Goal: Transaction & Acquisition: Purchase product/service

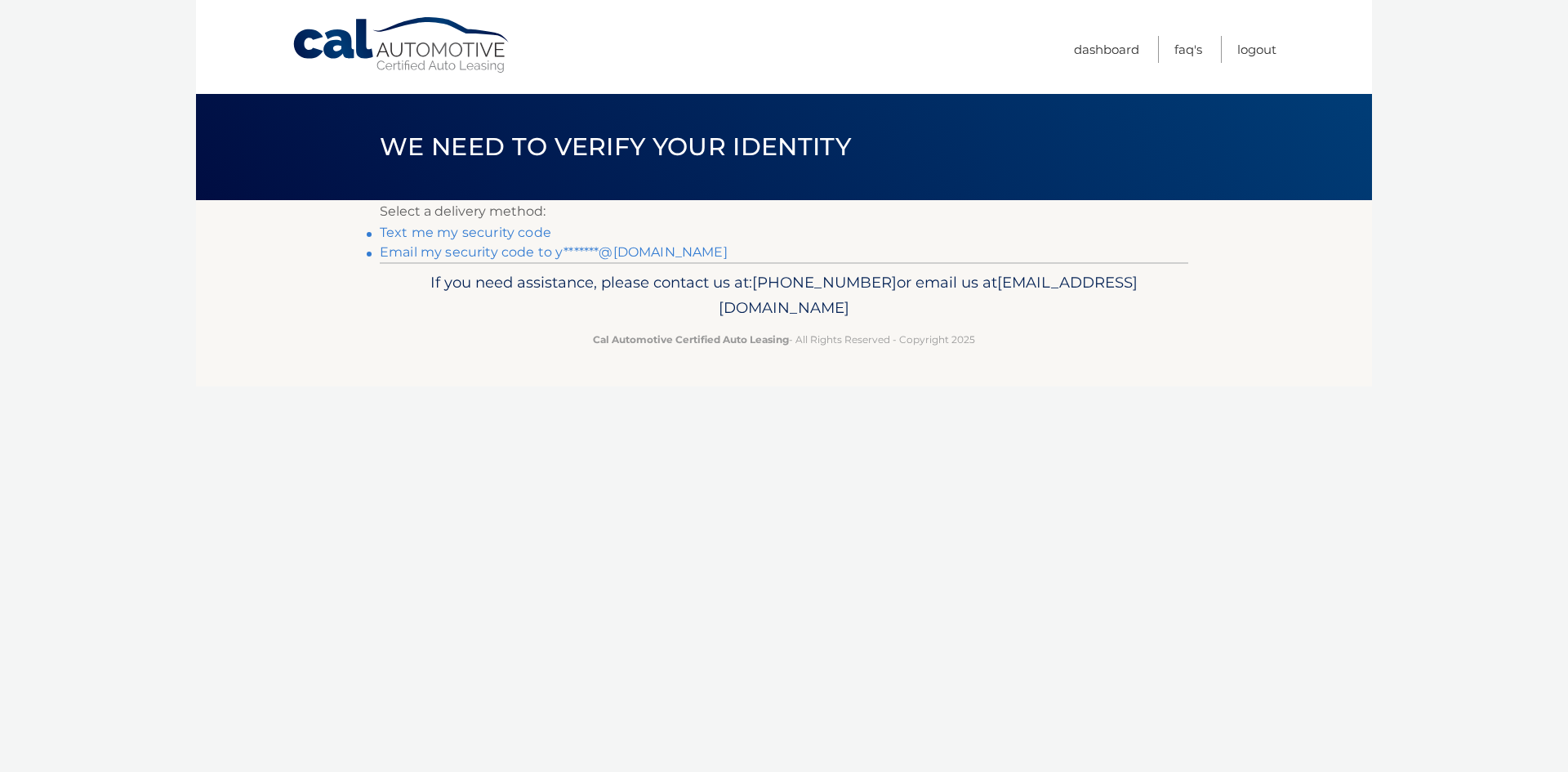
click at [475, 253] on link "Email my security code to y*******@[DOMAIN_NAME]" at bounding box center [553, 252] width 348 height 15
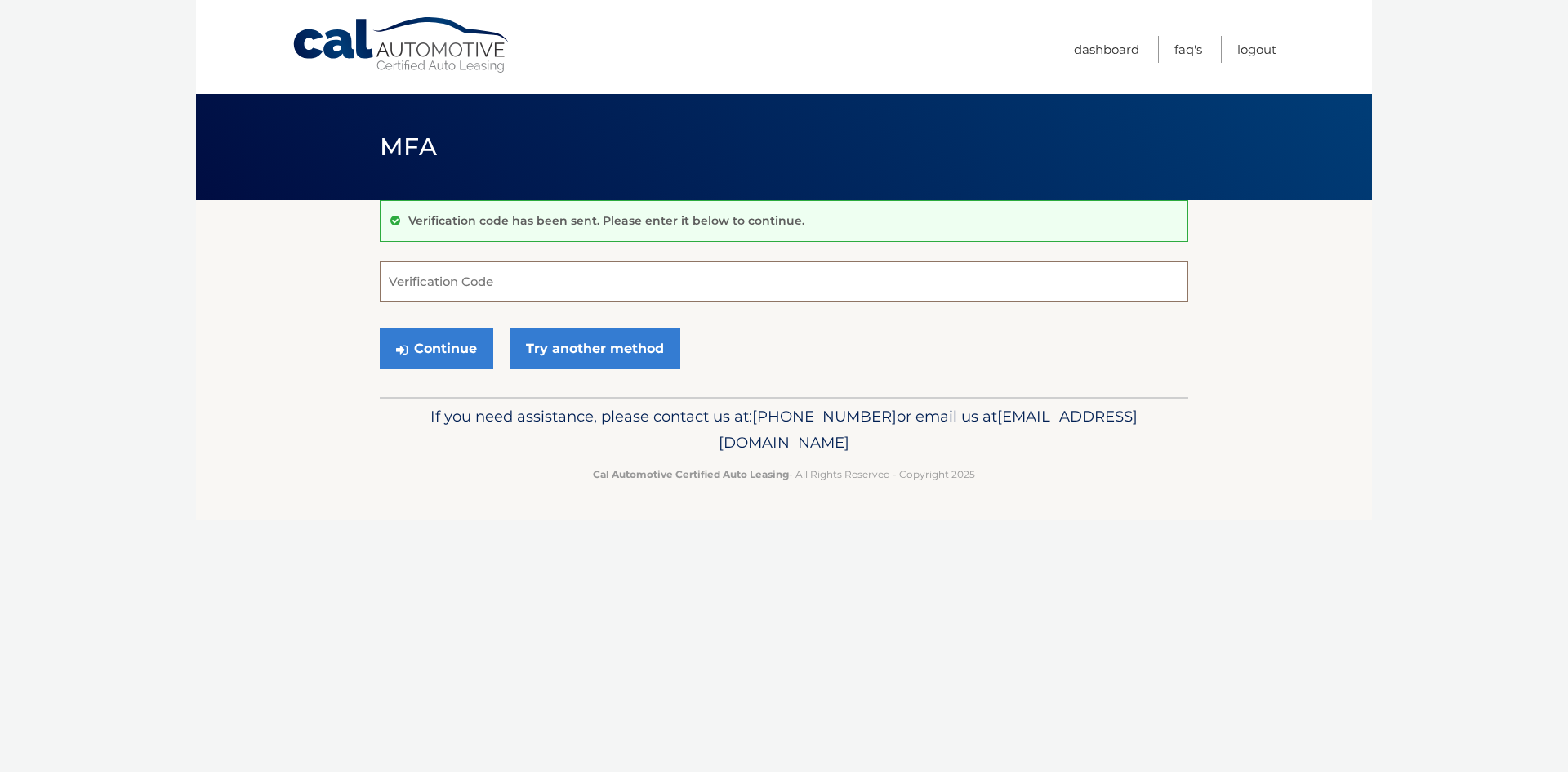
click at [694, 285] on input "Verification Code" at bounding box center [784, 281] width 808 height 41
paste input "017907"
type input "017907"
click at [453, 335] on button "Continue" at bounding box center [436, 348] width 113 height 41
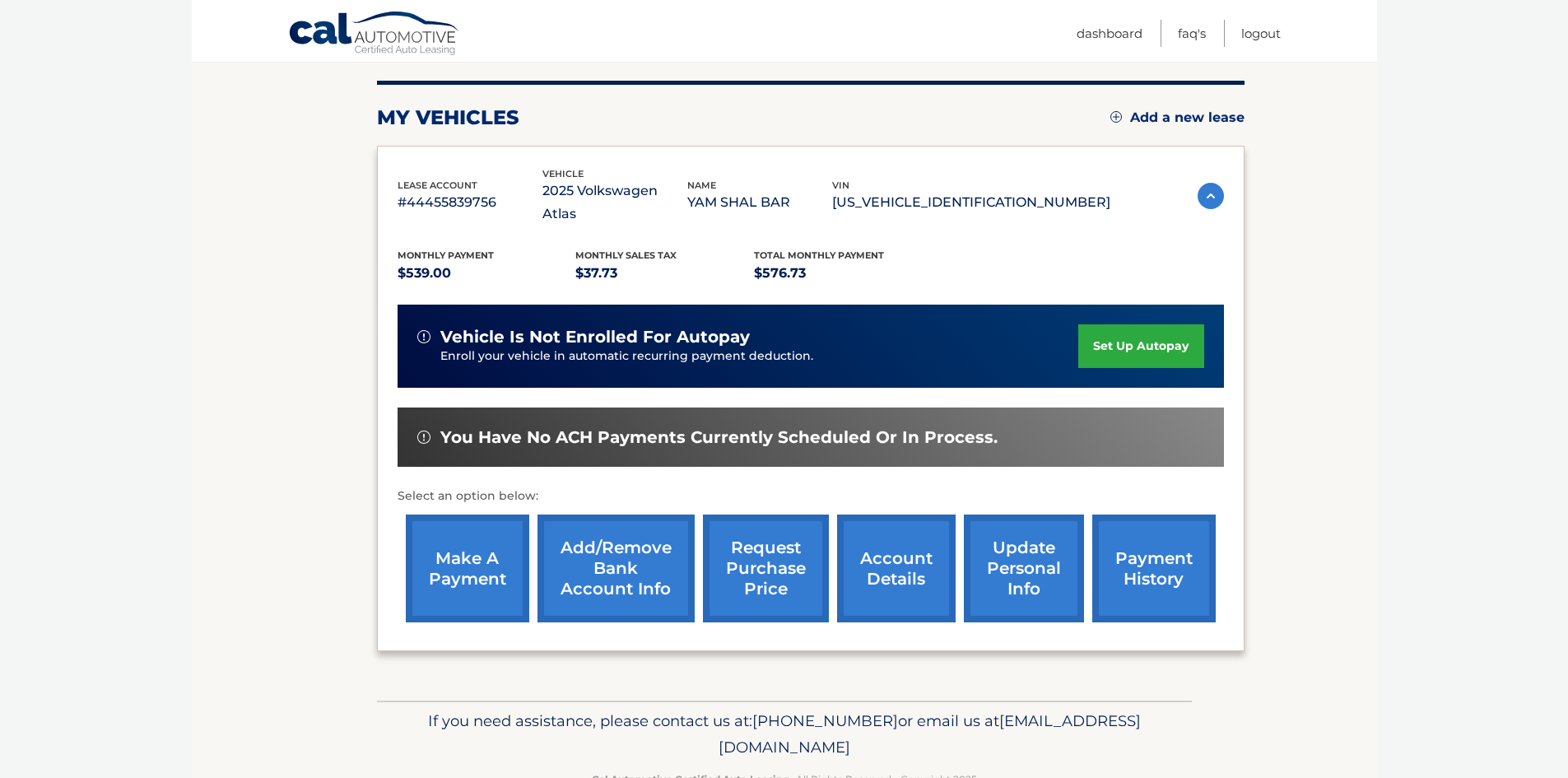
scroll to position [219, 0]
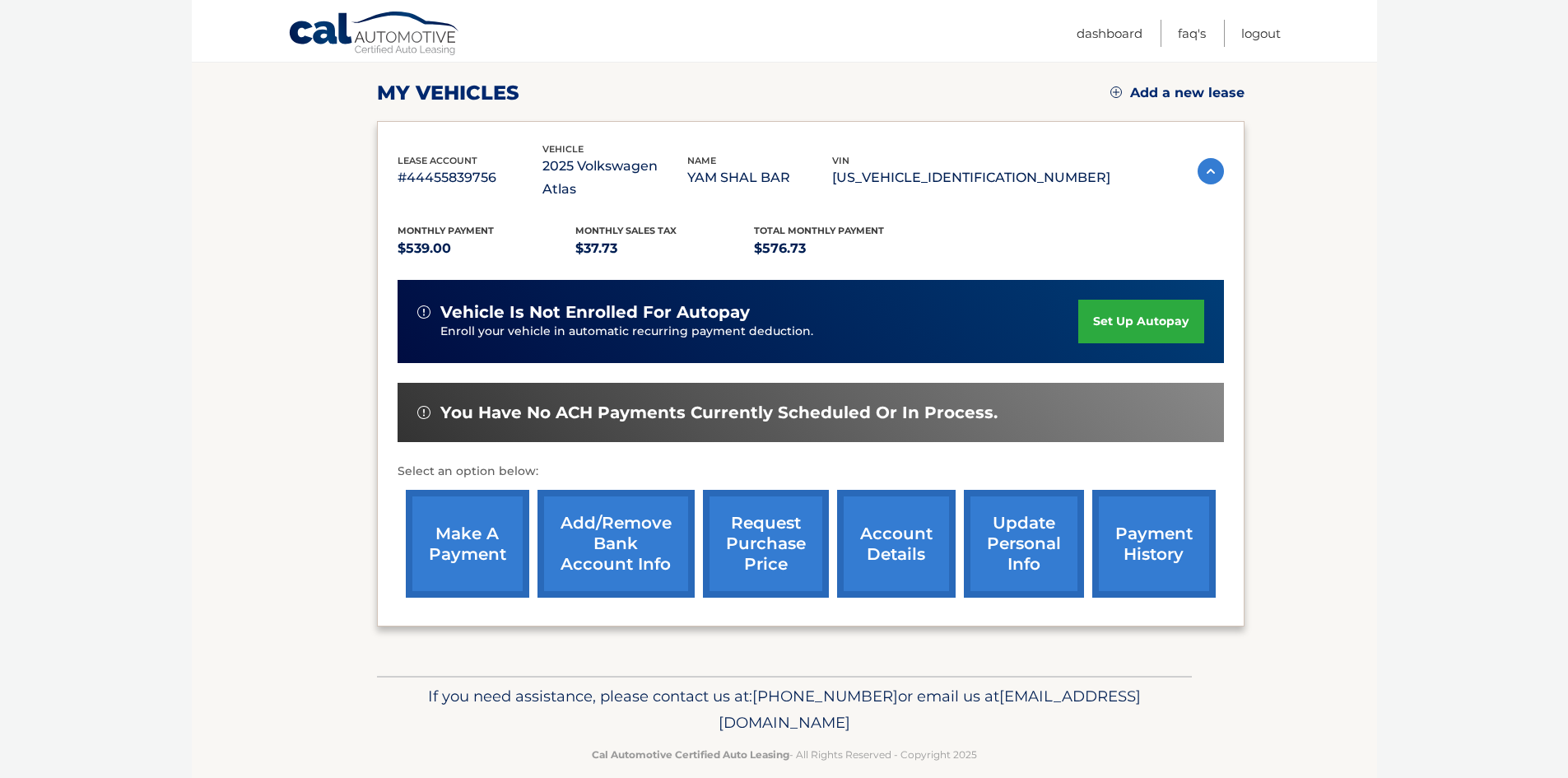
click at [496, 520] on link "make a payment" at bounding box center [468, 544] width 124 height 108
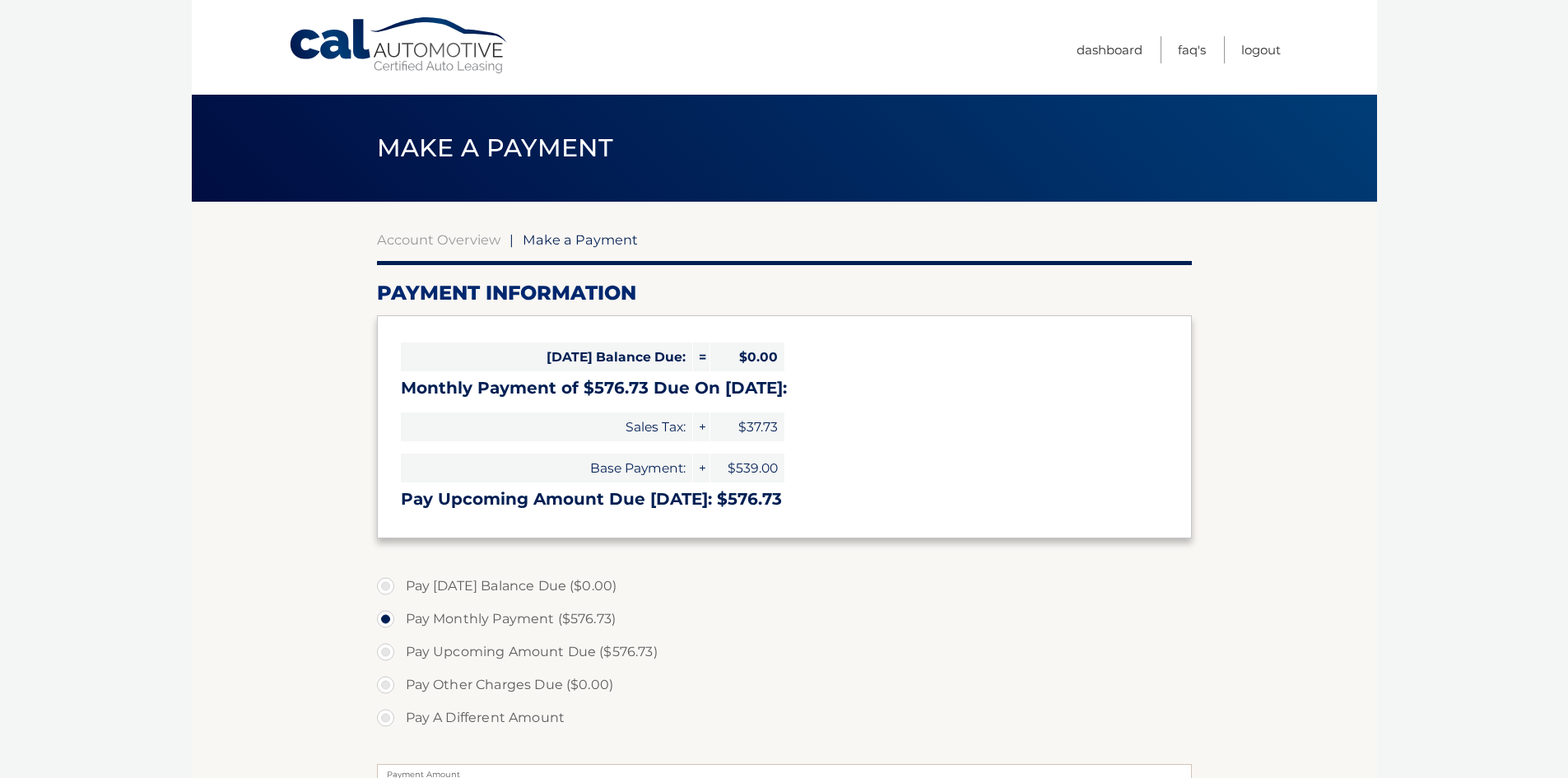
select select "MDliODcwMzktMDFiNS00NjQ3LWIwNDktNGQ0YzFiYjIwYjMy"
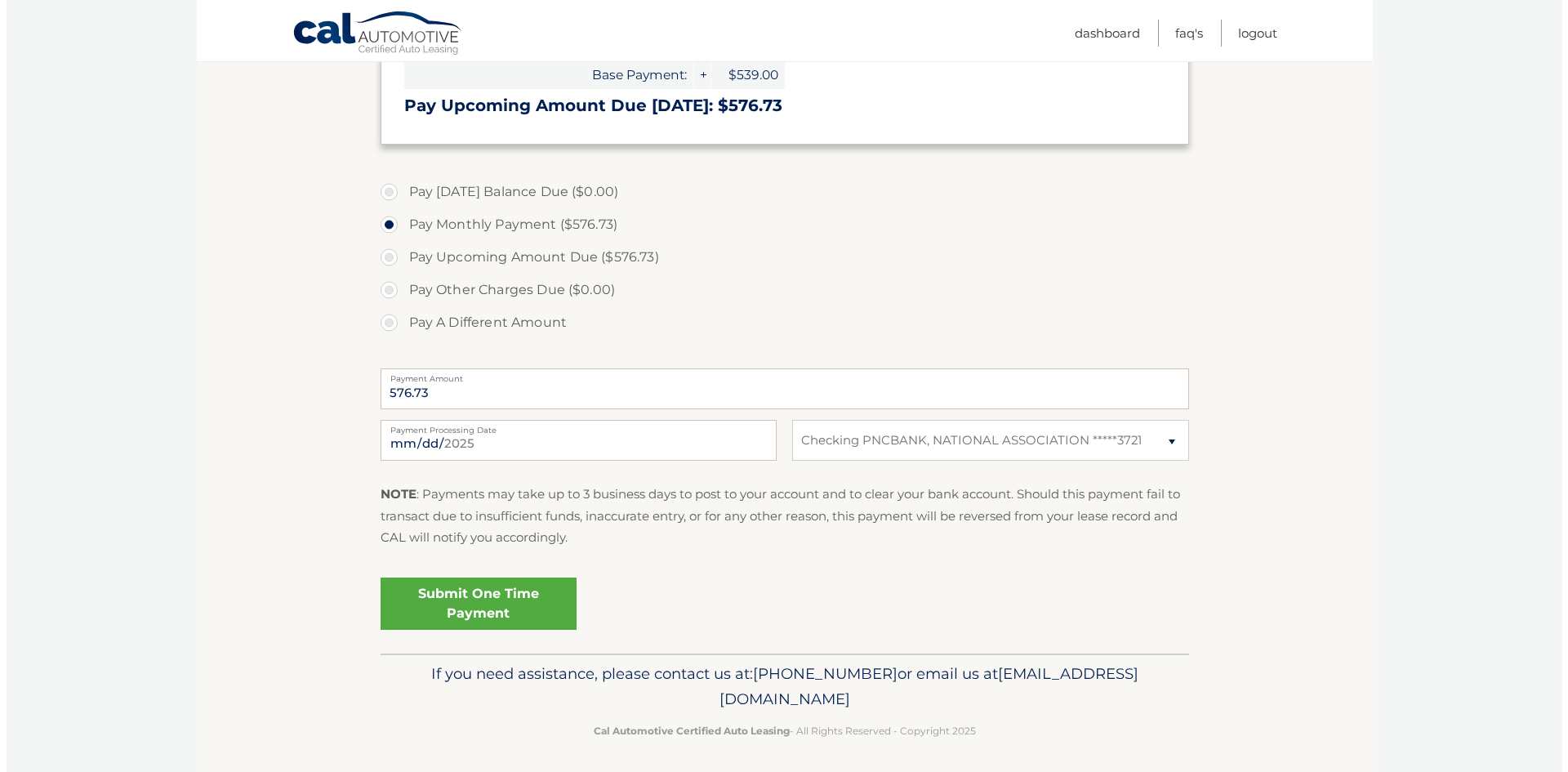
scroll to position [395, 0]
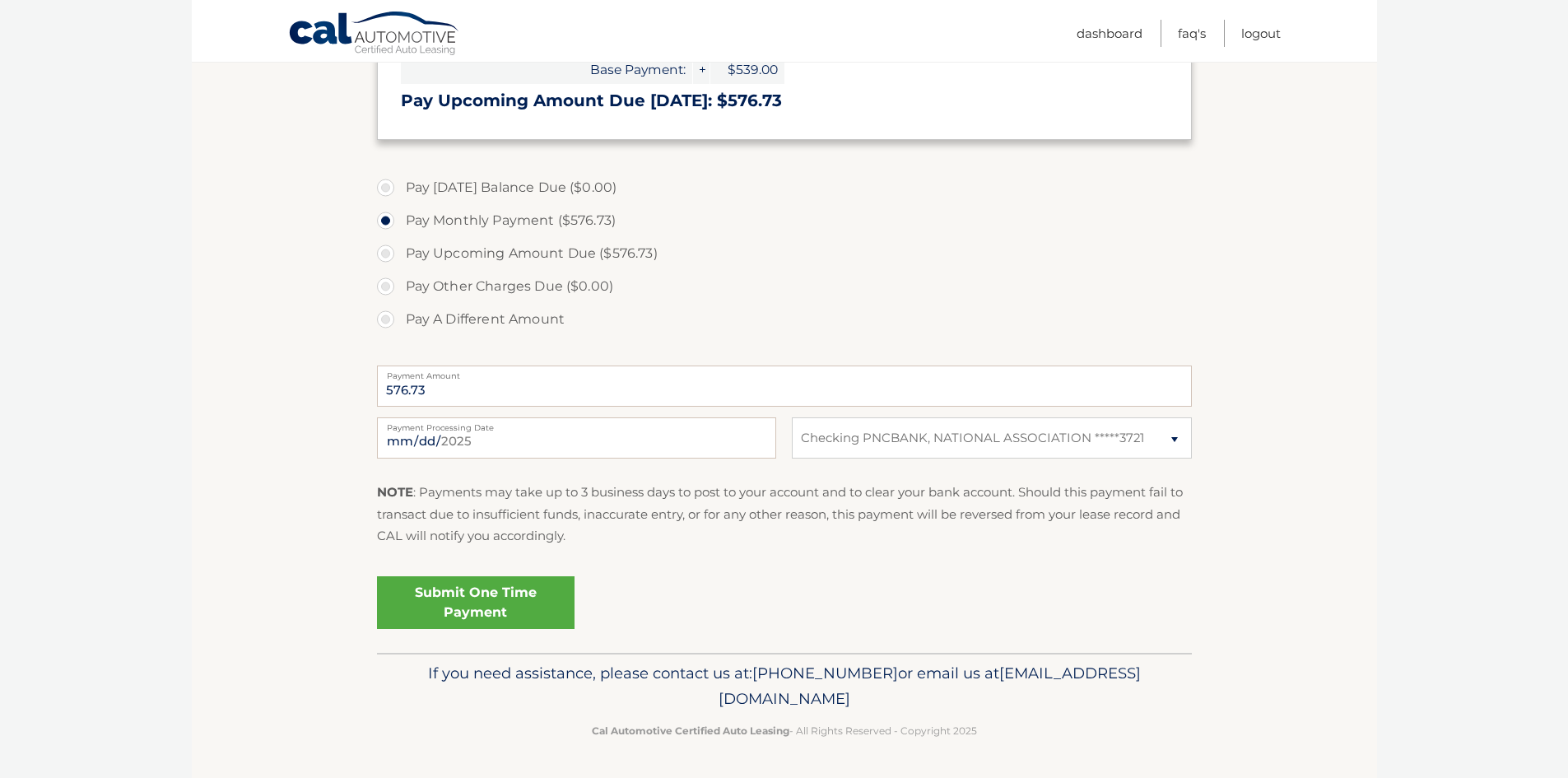
click at [512, 595] on link "Submit One Time Payment" at bounding box center [476, 602] width 197 height 52
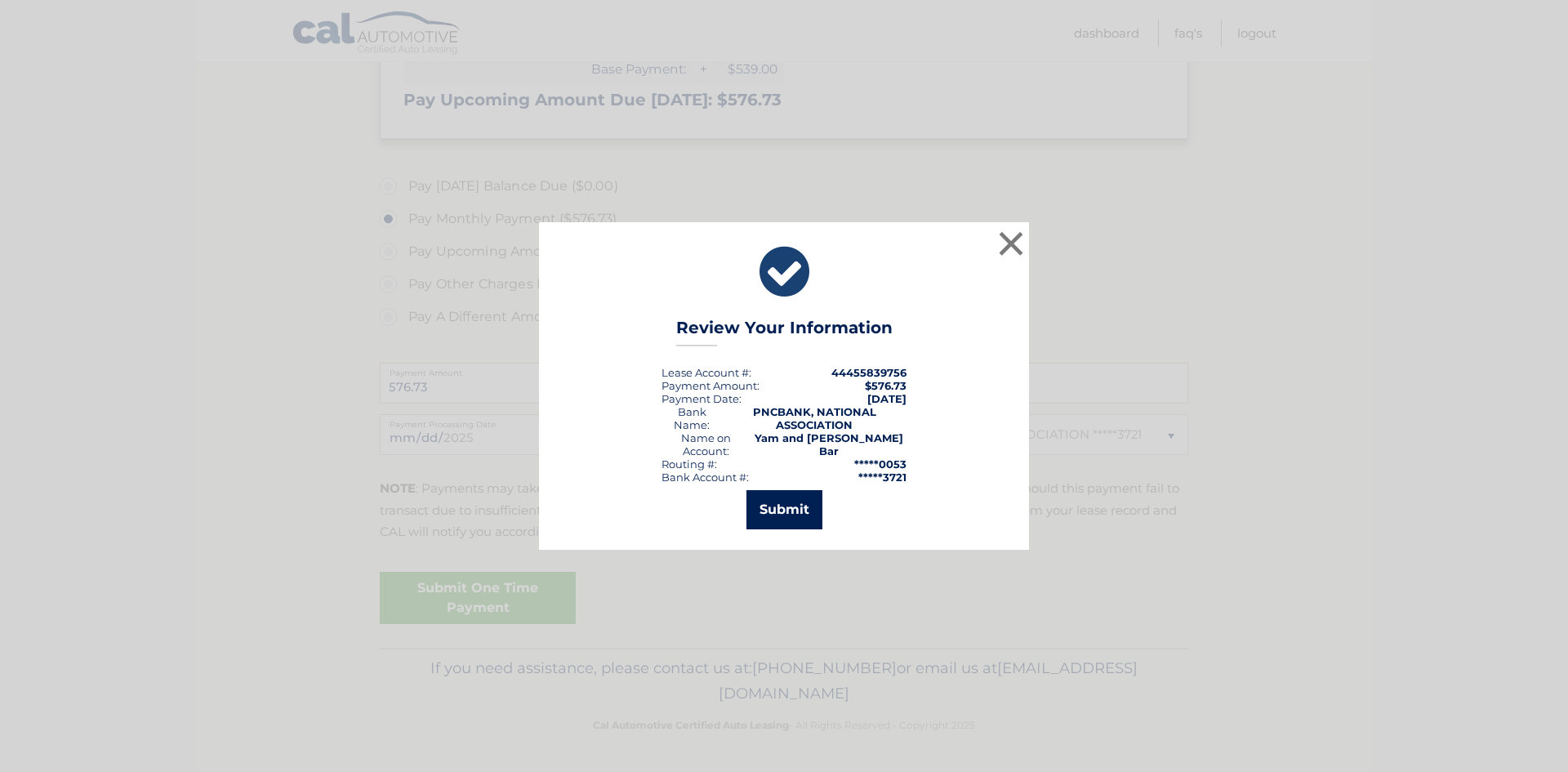
click at [794, 495] on button "Submit" at bounding box center [784, 509] width 76 height 39
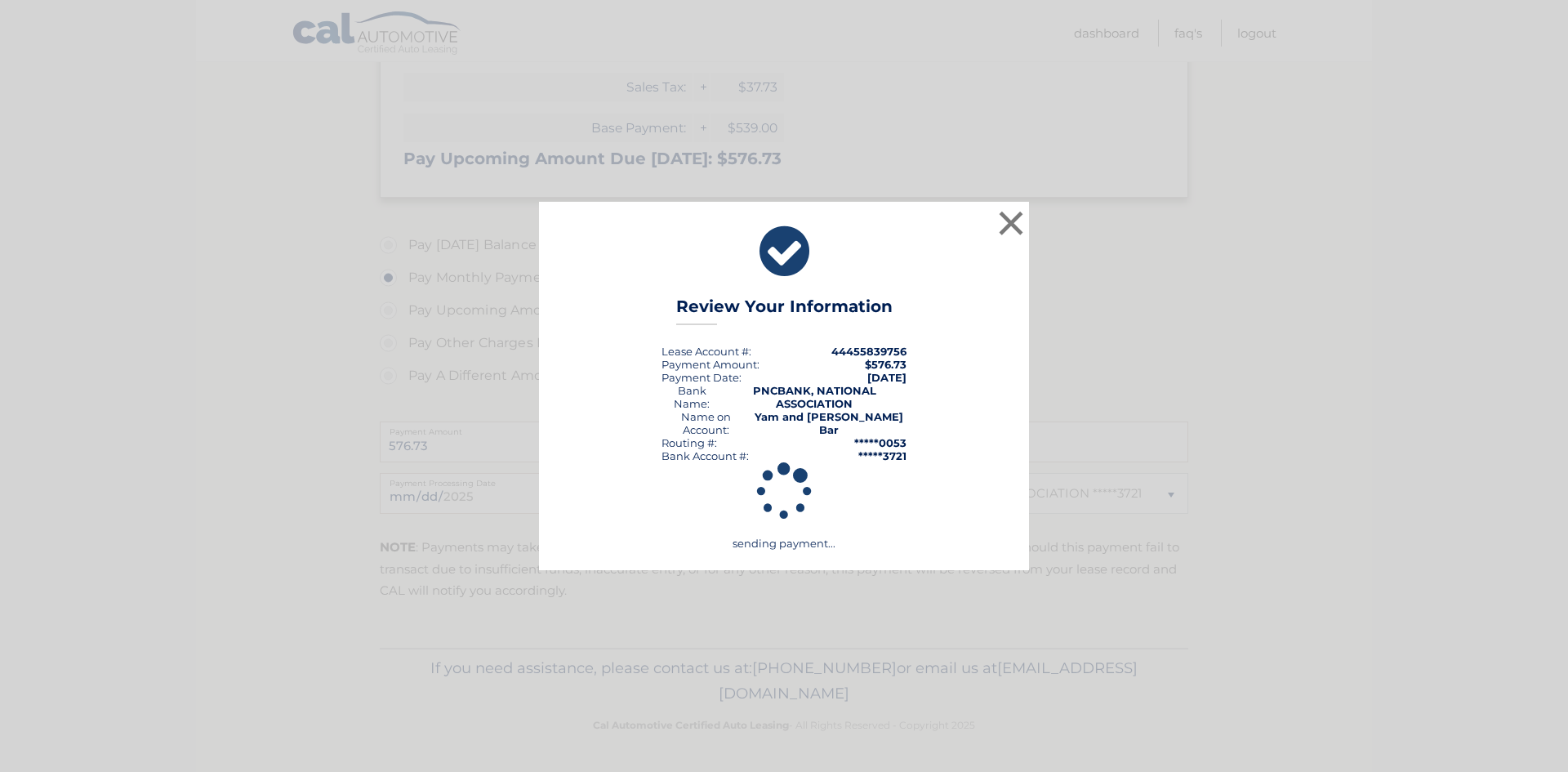
scroll to position [337, 0]
